Goal: Transaction & Acquisition: Purchase product/service

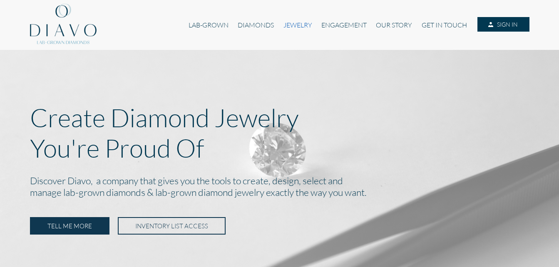
click at [288, 25] on link "JEWELRY" at bounding box center [298, 25] width 38 height 16
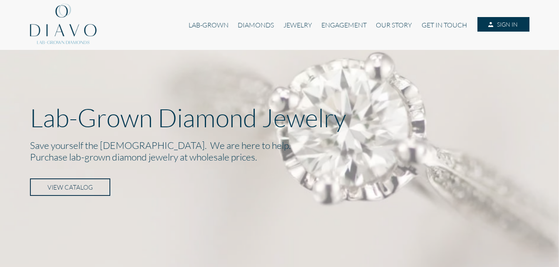
click at [95, 187] on link "VIEW CATALOG" at bounding box center [70, 187] width 80 height 17
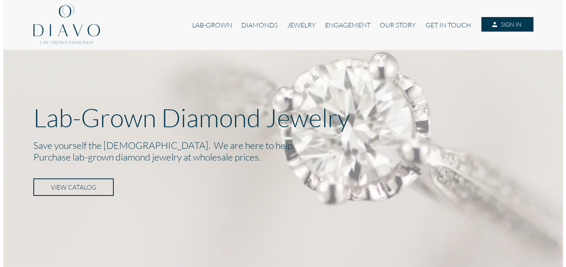
scroll to position [579, 0]
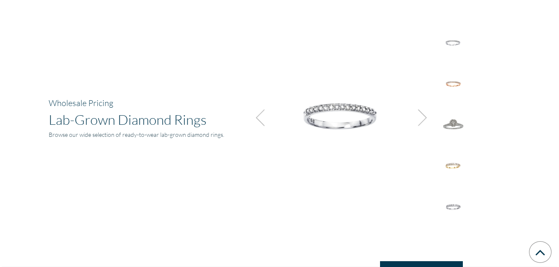
click at [254, 120] on img at bounding box center [263, 118] width 22 height 22
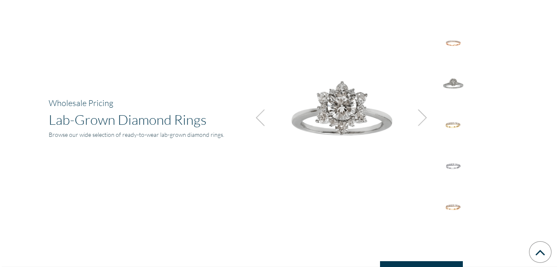
click at [333, 122] on img at bounding box center [340, 114] width 187 height 187
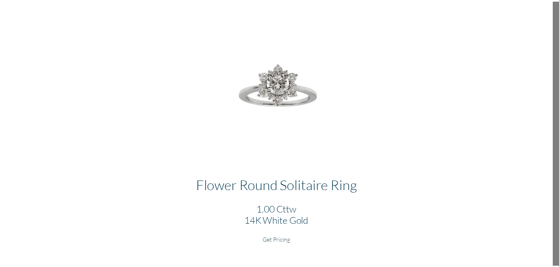
scroll to position [23, 0]
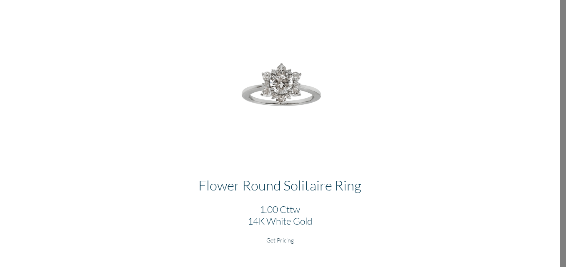
click at [279, 240] on h6 "Get Pricing" at bounding box center [280, 240] width 546 height 7
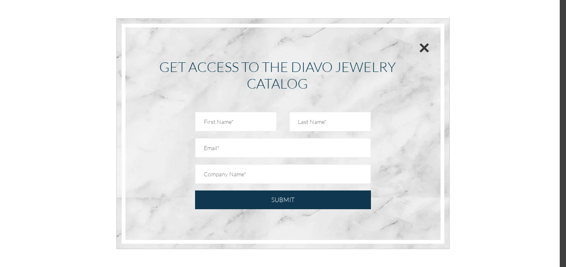
click at [424, 53] on button "×" at bounding box center [424, 47] width 11 height 19
